Goal: Communication & Community: Answer question/provide support

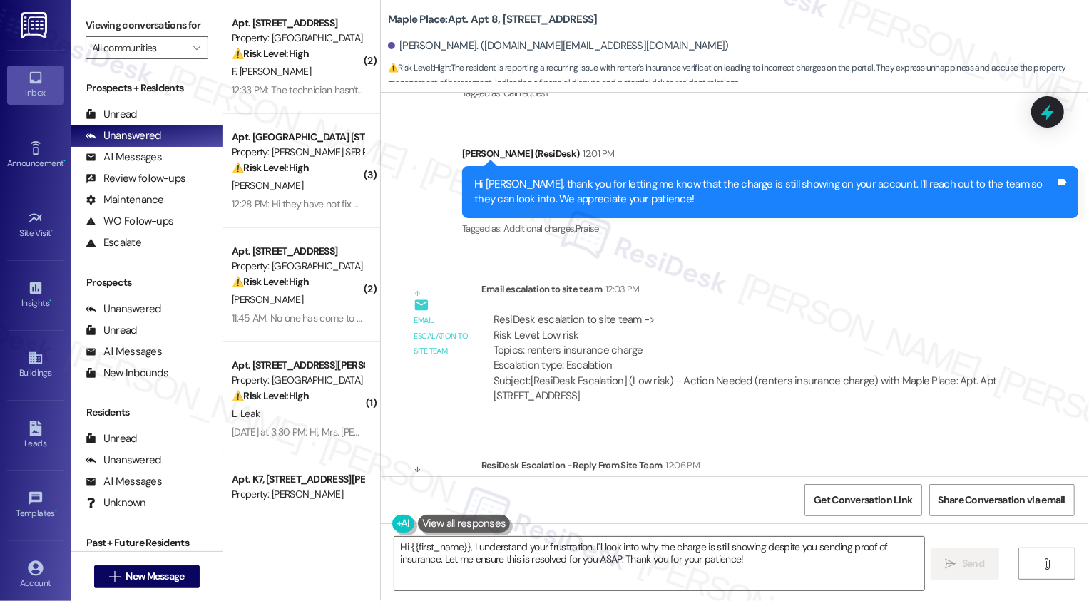
scroll to position [1468, 0]
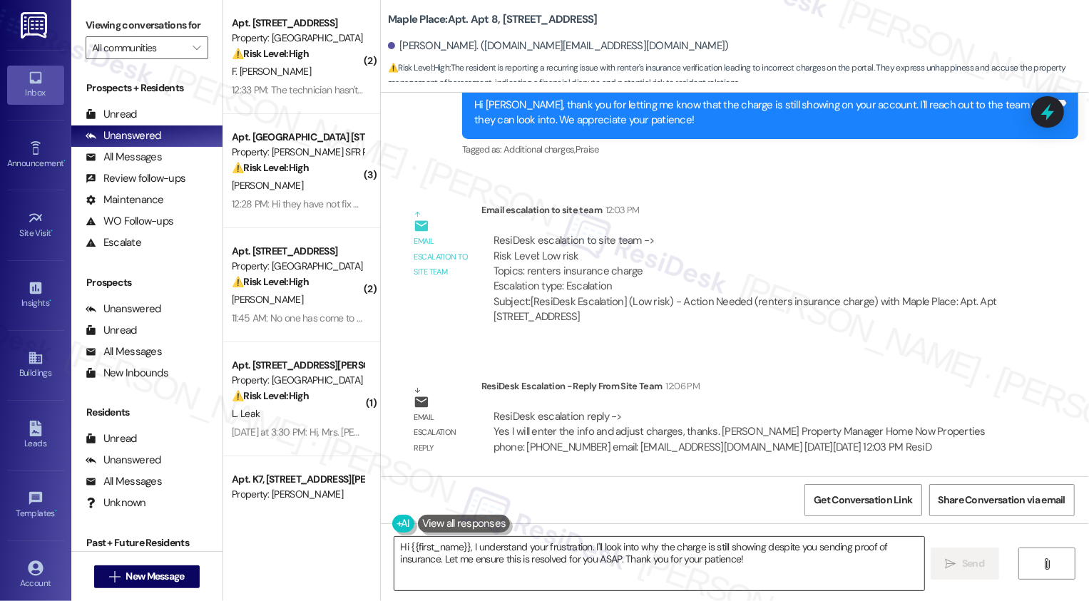
click at [481, 537] on textarea "Hi {{first_name}}, I understand your frustration. I'll look into why the charge…" at bounding box center [659, 563] width 530 height 53
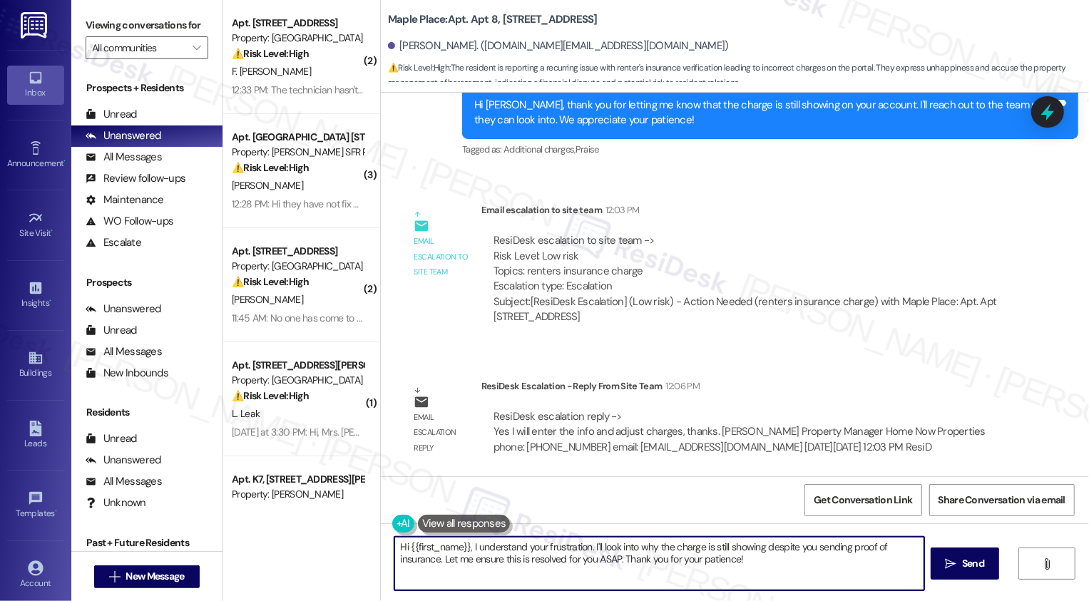
click at [475, 550] on textarea "Hi {{first_name}}, I understand your frustration. I'll look into why the charge…" at bounding box center [659, 563] width 530 height 53
drag, startPoint x: 468, startPoint y: 548, endPoint x: 628, endPoint y: 600, distance: 168.0
click at [628, 600] on div "Hi {{first_name}}, I understand your frustration. I'll look into why the charge…" at bounding box center [735, 576] width 708 height 107
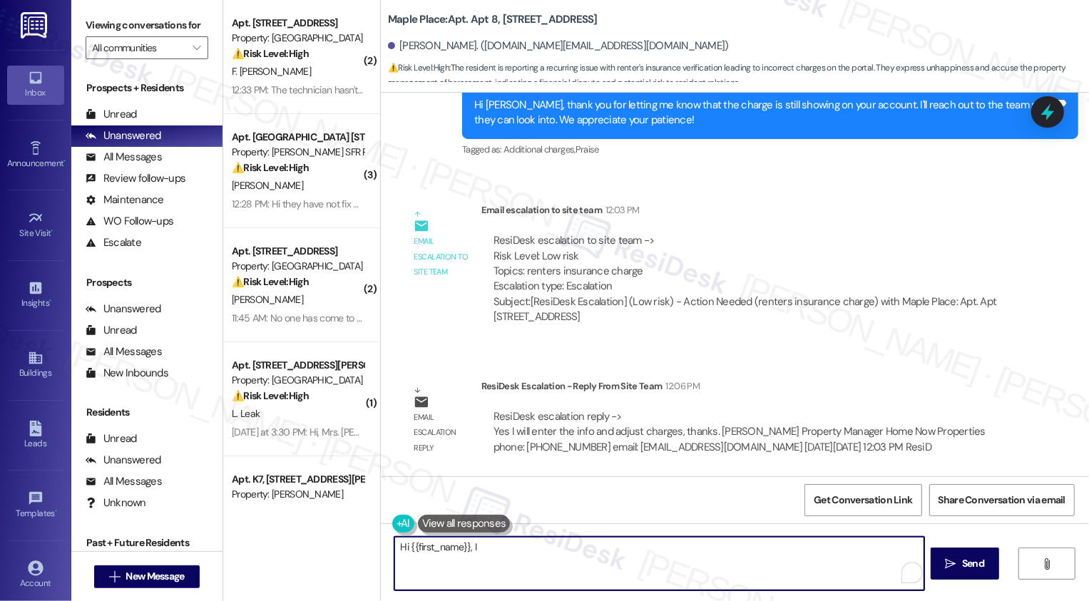
type textarea "Hi {{first_name}},"
click at [723, 432] on div "ResiDesk escalation reply -> Yes I will enter the info and adjust charges, than…" at bounding box center [739, 431] width 492 height 45
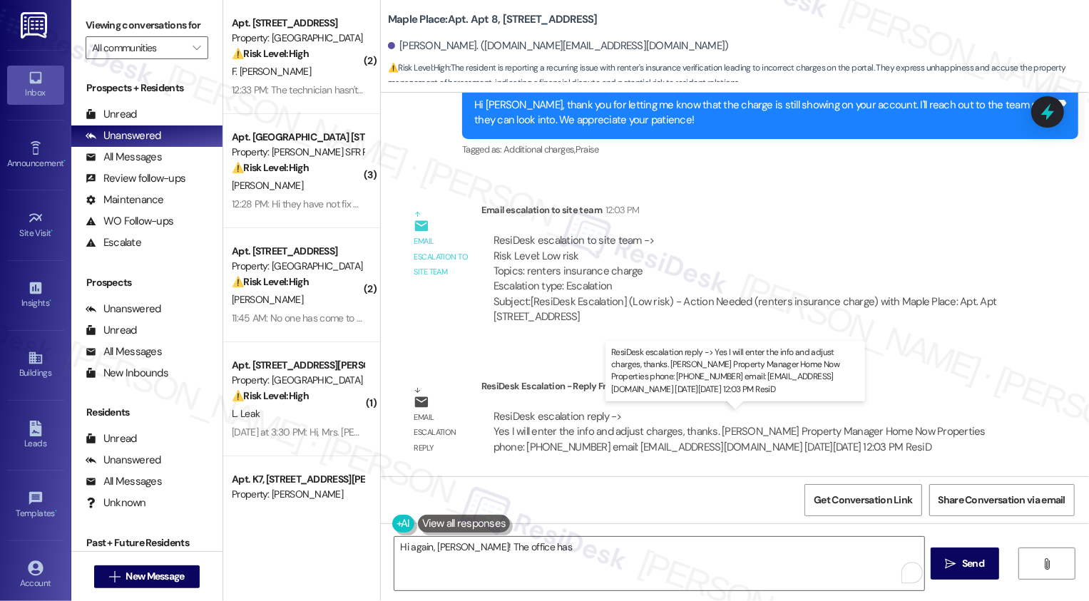
click at [723, 432] on div "ResiDesk escalation reply -> Yes I will enter the info and adjust charges, than…" at bounding box center [739, 431] width 492 height 45
copy div "[PERSON_NAME]"
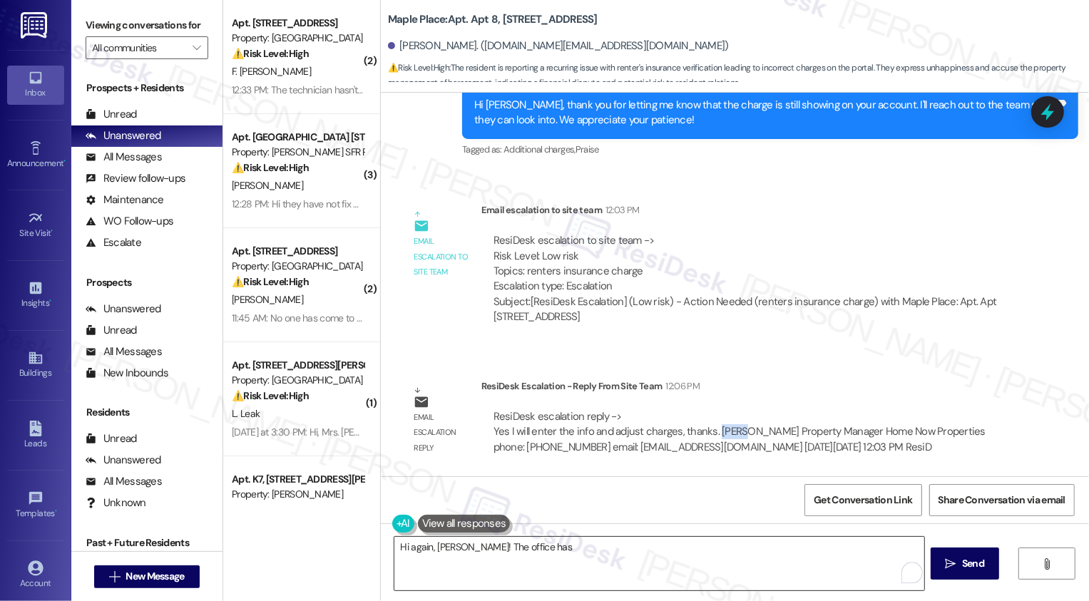
click at [471, 549] on textarea "Hi again, [PERSON_NAME]! The office has" at bounding box center [659, 563] width 530 height 53
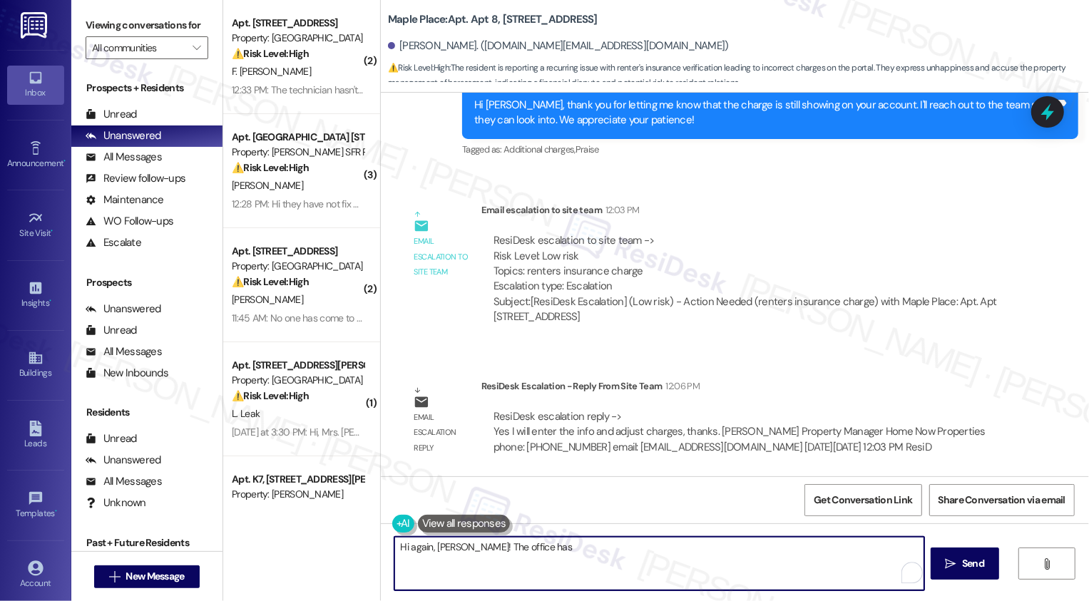
click at [471, 549] on textarea "Hi again, [PERSON_NAME]! The office has" at bounding box center [659, 563] width 530 height 53
paste textarea "[PERSON_NAME]"
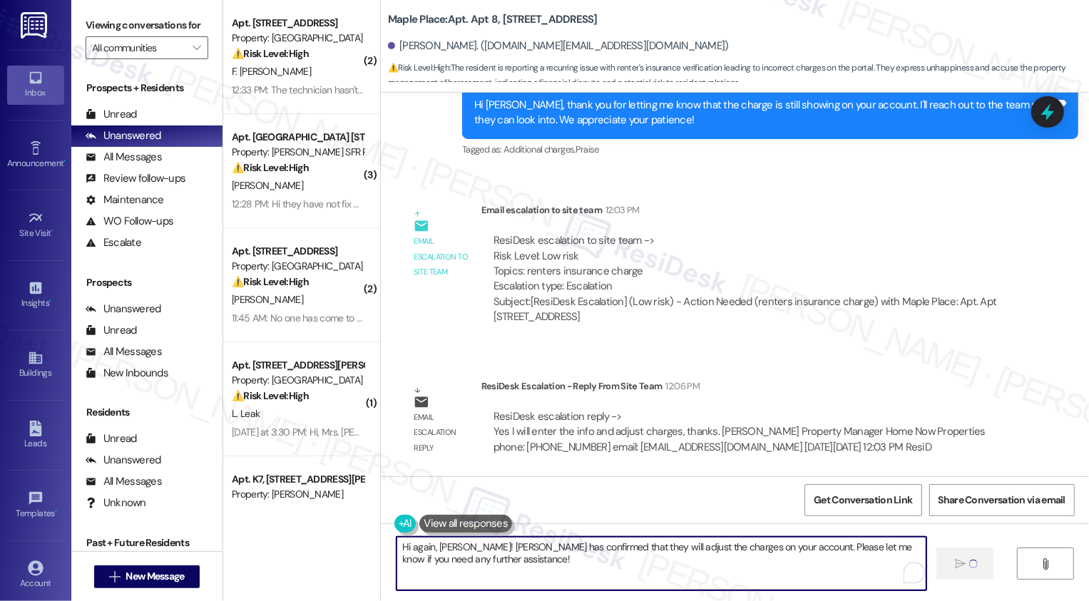
type textarea "Hi again, [PERSON_NAME]! [PERSON_NAME] has confirmed that they will adjust the …"
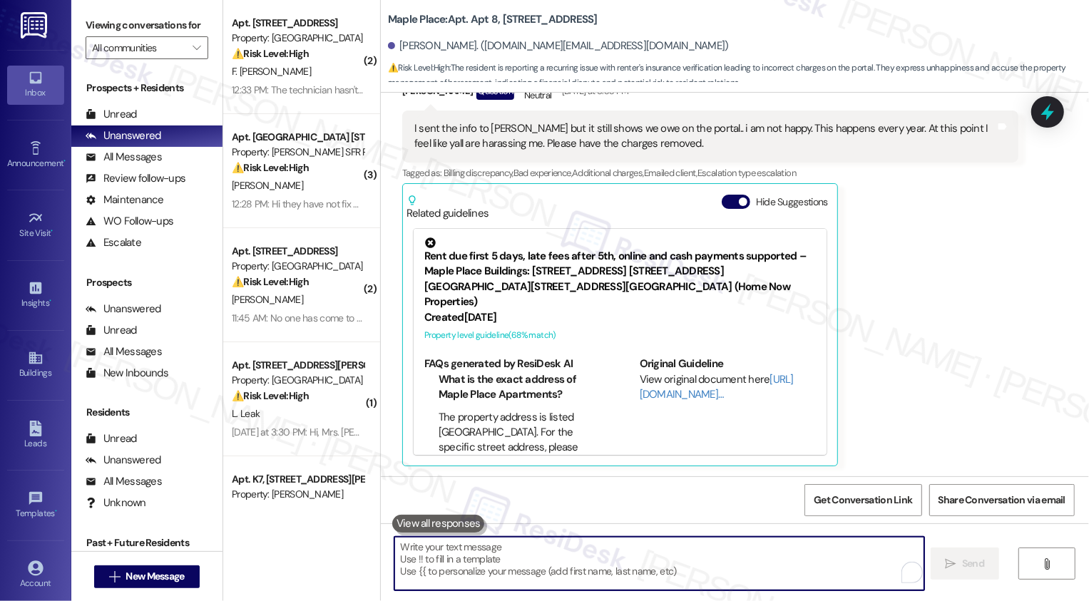
scroll to position [147, 0]
